Goal: Navigation & Orientation: Find specific page/section

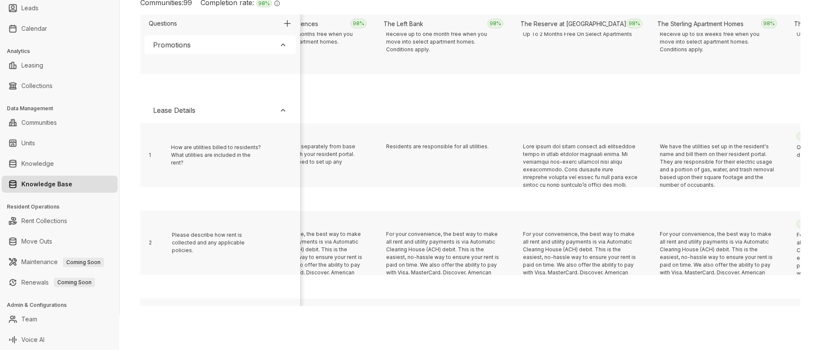
scroll to position [176, 3997]
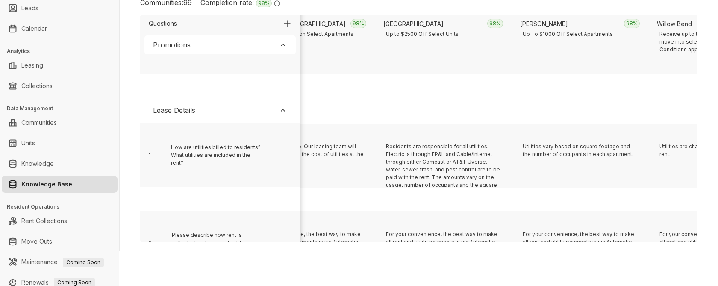
scroll to position [176, 1261]
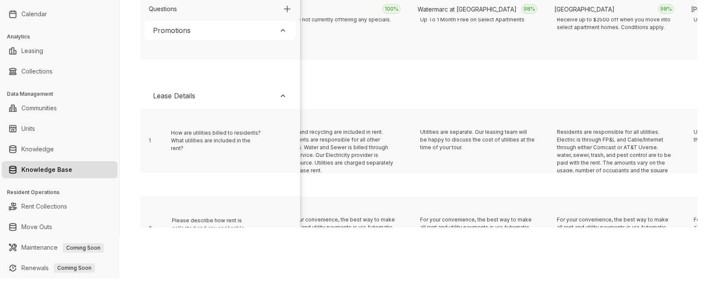
scroll to position [176, 3176]
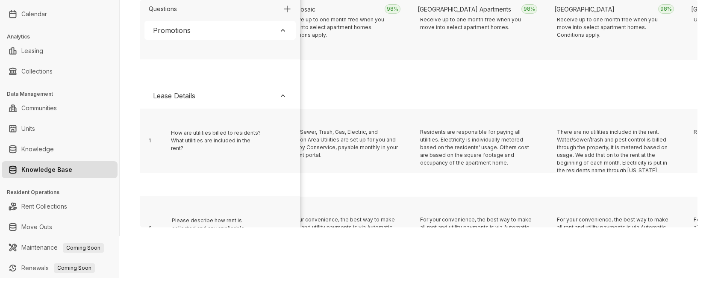
scroll to position [176, 4544]
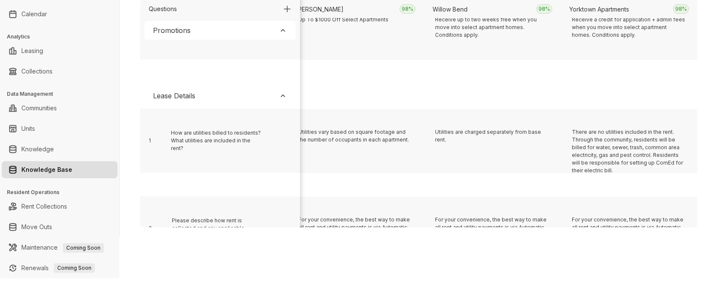
scroll to position [176, 4955]
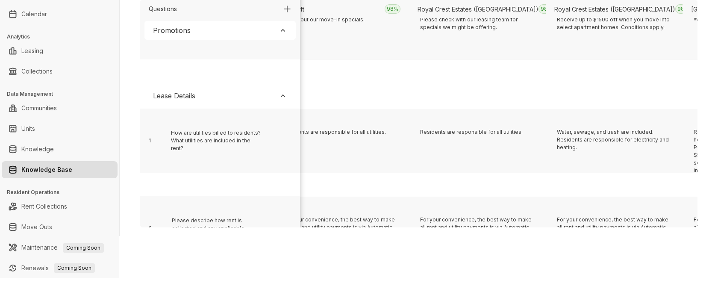
scroll to position [176, 8238]
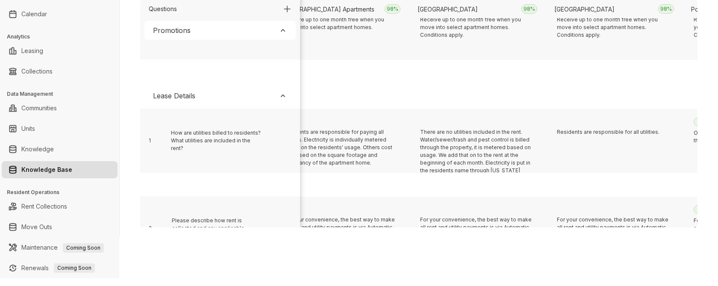
scroll to position [176, 1398]
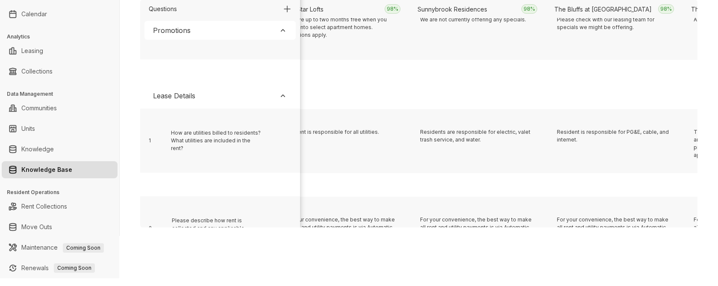
scroll to position [176, 6459]
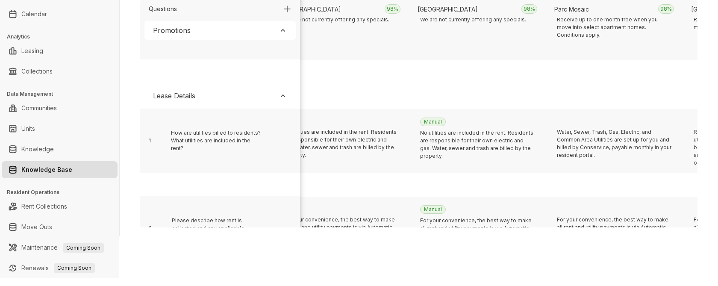
scroll to position [176, 5091]
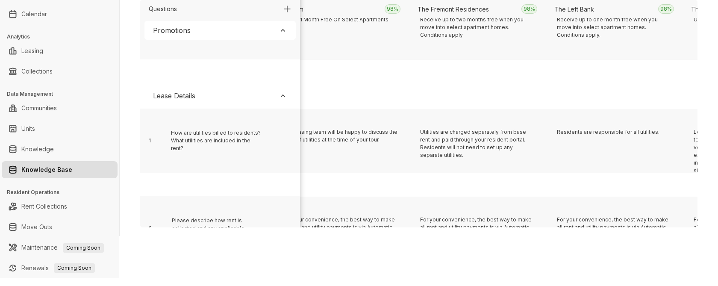
scroll to position [176, 9879]
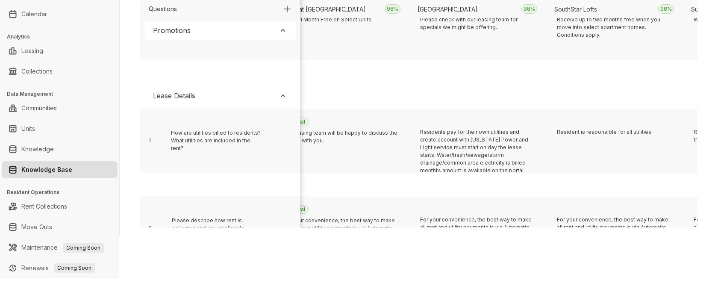
scroll to position [176, 851]
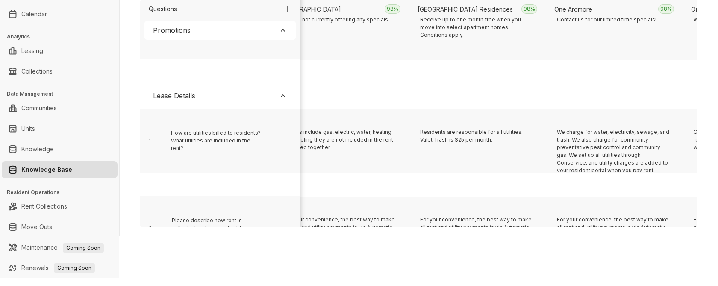
scroll to position [176, 2629]
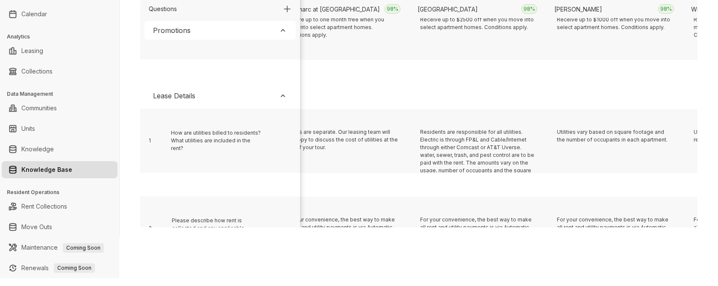
scroll to position [176, 10290]
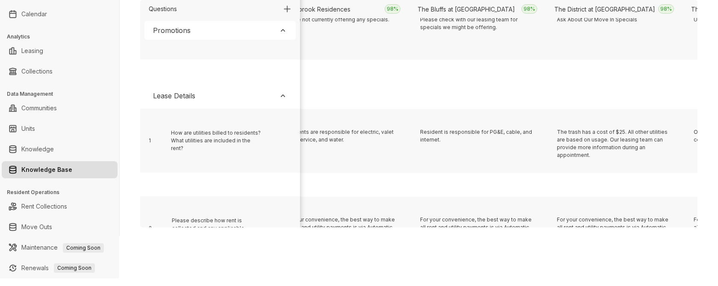
scroll to position [176, 714]
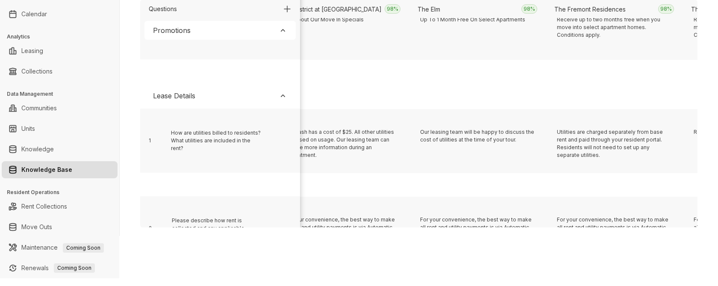
scroll to position [176, 9059]
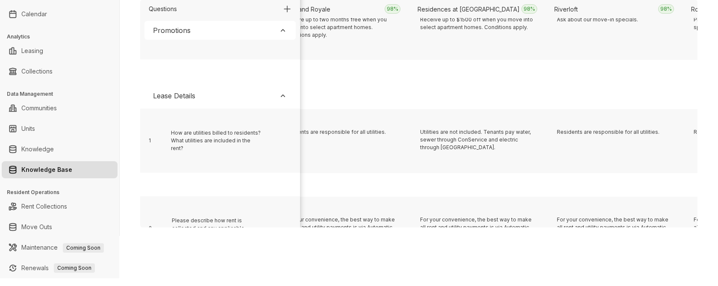
scroll to position [176, 5775]
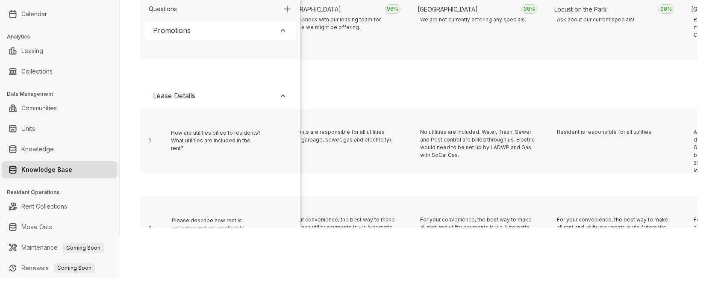
scroll to position [176, 2766]
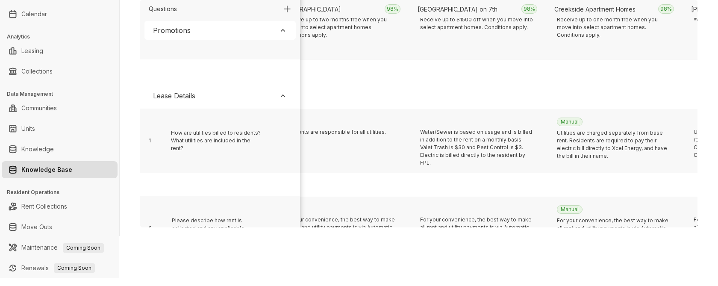
scroll to position [176, 1672]
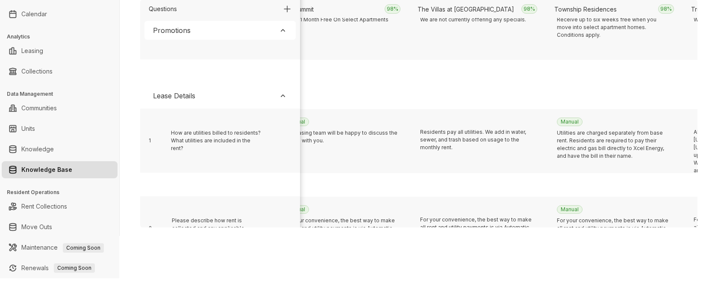
scroll to position [176, 10427]
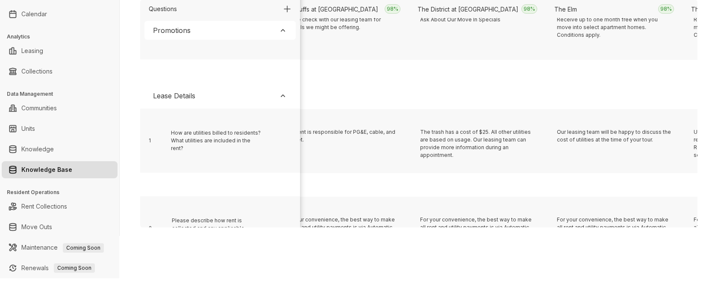
scroll to position [176, 1808]
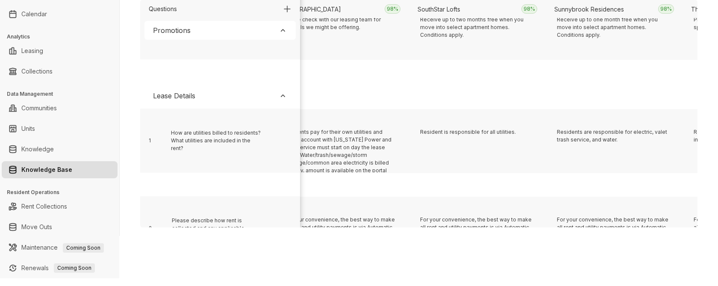
scroll to position [176, 3723]
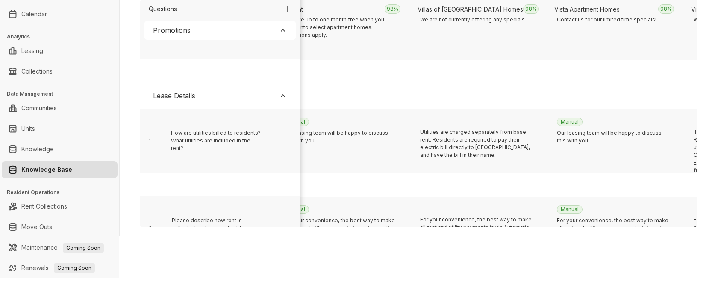
scroll to position [176, 2356]
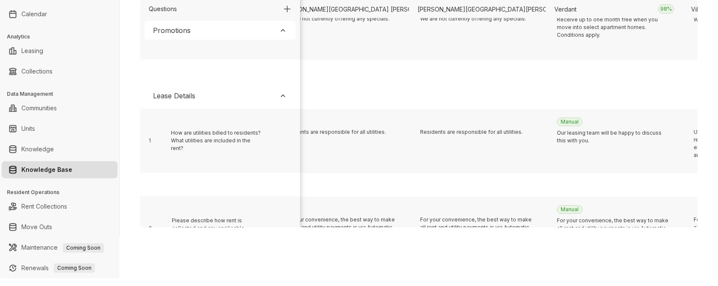
scroll to position [176, 8375]
